Goal: Transaction & Acquisition: Purchase product/service

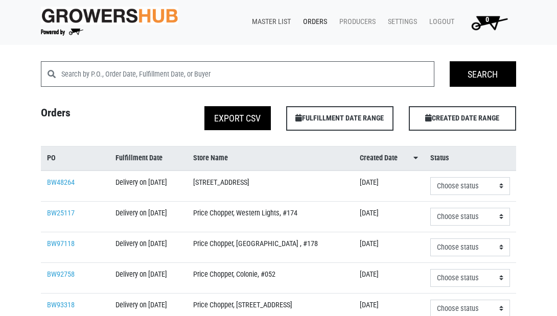
click at [266, 22] on link "Master List" at bounding box center [269, 21] width 51 height 19
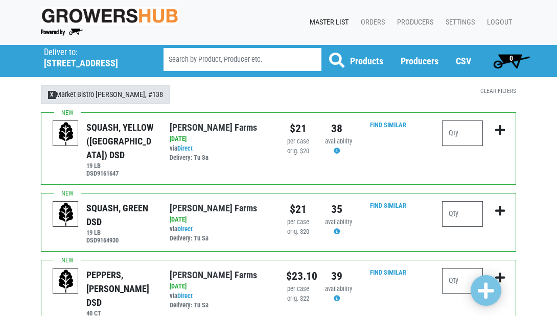
click at [51, 95] on span "X" at bounding box center [52, 95] width 8 height 8
click at [58, 59] on h5 "873 Loudon Road" at bounding box center [91, 63] width 94 height 11
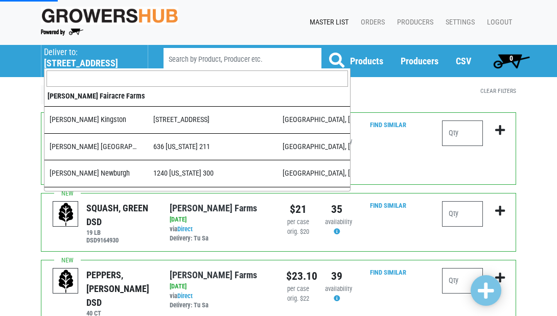
scroll to position [654, 0]
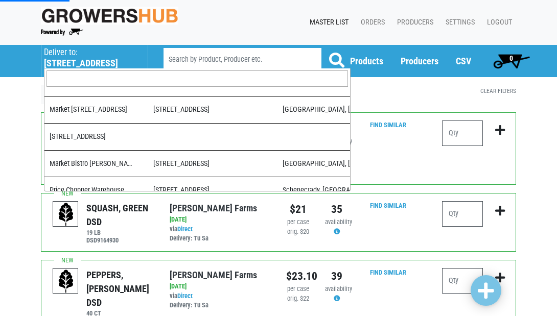
click at [70, 74] on input "search" at bounding box center [198, 79] width 302 height 16
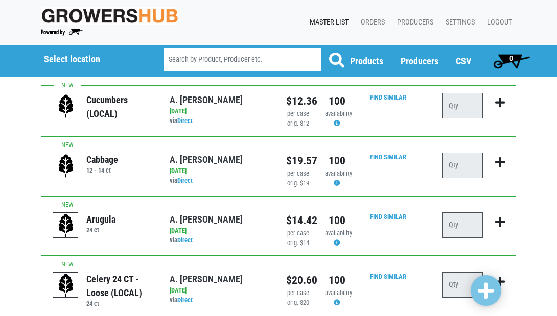
click at [74, 61] on h5 "Select location" at bounding box center [91, 59] width 94 height 11
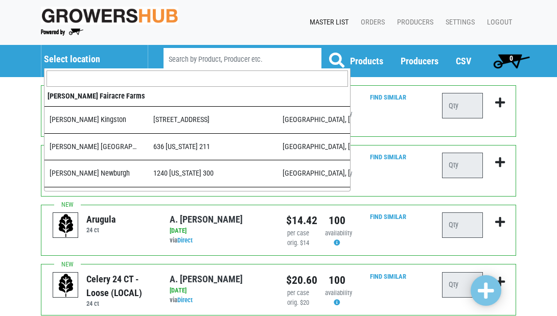
click at [80, 78] on input "search" at bounding box center [198, 79] width 302 height 16
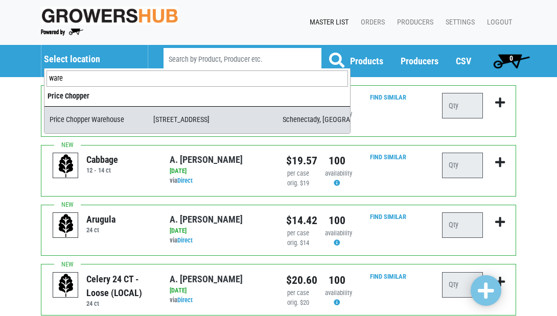
type input "ware"
select select "09c8e42b-1de4-48c1-8f2a-bab80d96e56e"
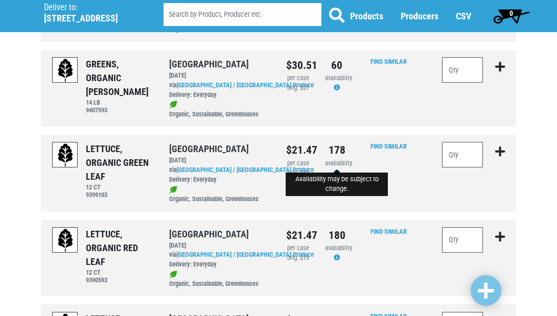
scroll to position [260, 0]
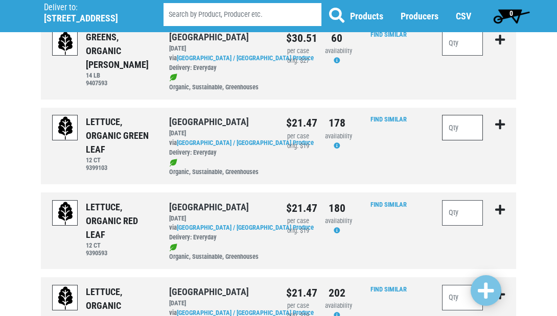
click at [463, 124] on input "number" at bounding box center [462, 128] width 41 height 26
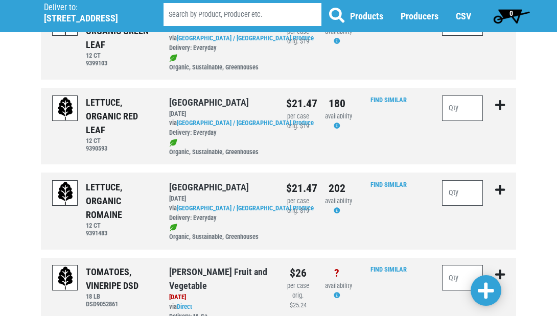
scroll to position [366, 0]
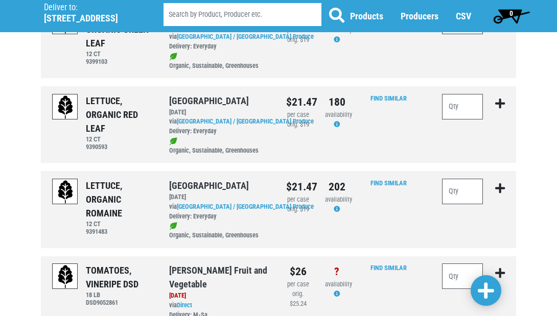
type input "25"
click at [456, 179] on input "number" at bounding box center [462, 192] width 41 height 26
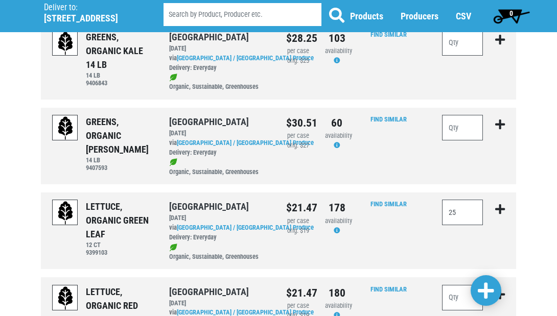
scroll to position [173, 0]
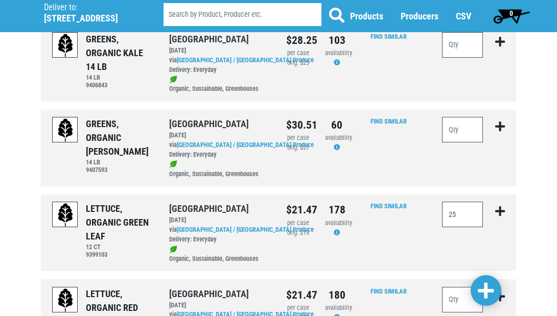
type input "12"
click at [469, 127] on input "number" at bounding box center [462, 130] width 41 height 26
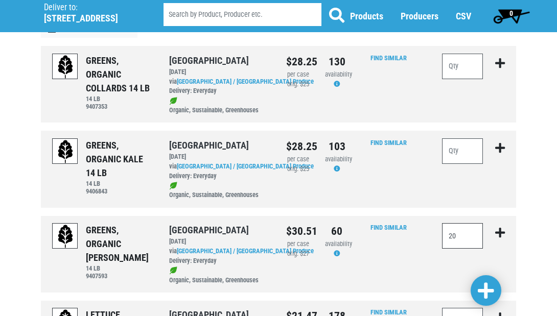
scroll to position [65, 0]
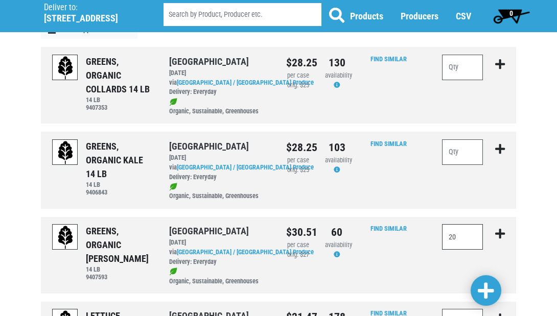
type input "20"
click at [467, 64] on input "number" at bounding box center [462, 68] width 41 height 26
type input "10"
click at [481, 290] on span at bounding box center [486, 291] width 16 height 18
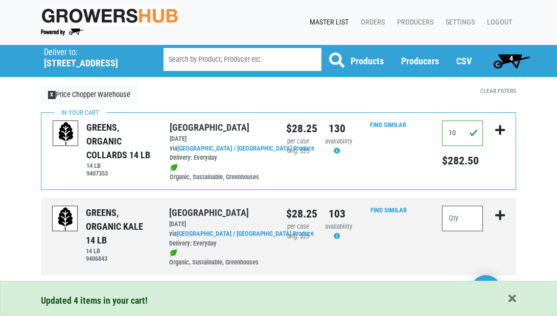
scroll to position [0, 0]
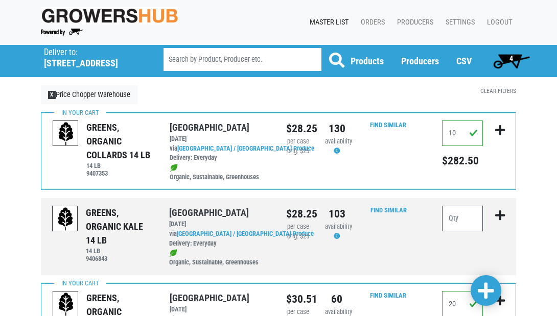
click at [510, 60] on span "4" at bounding box center [512, 58] width 4 height 8
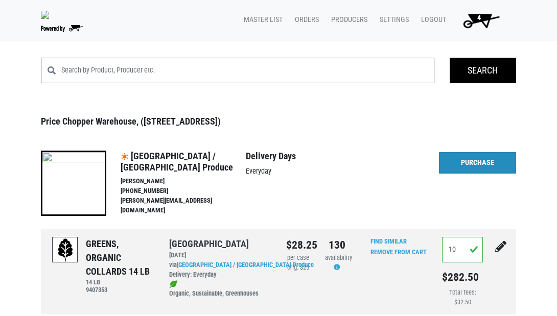
click at [472, 170] on link "Purchase" at bounding box center [477, 162] width 77 height 21
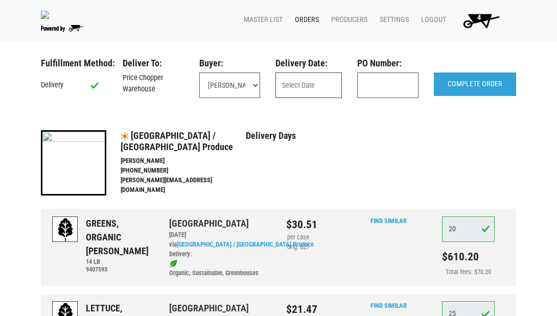
click at [319, 86] on input "text" at bounding box center [308, 86] width 66 height 26
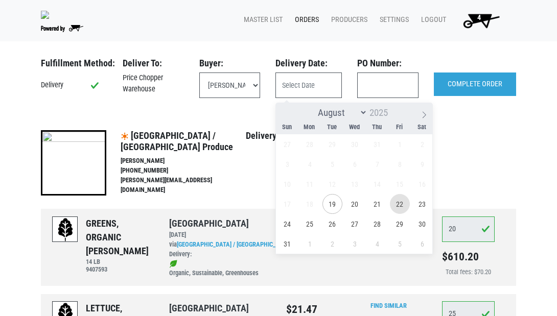
click at [397, 203] on span "22" at bounding box center [400, 204] width 20 height 20
type input "2025-08-22"
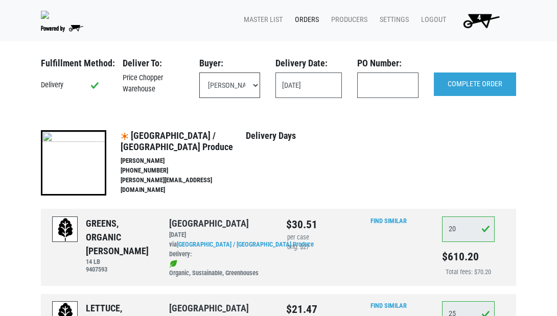
select select "eadb7b86-3440-4ccf-b1a2-9cf7cd704454"
click at [384, 91] on input "text" at bounding box center [387, 86] width 61 height 26
type input "111323"
click at [476, 87] on input "COMPLETE ORDER" at bounding box center [475, 85] width 82 height 24
